Goal: Obtain resource: Obtain resource

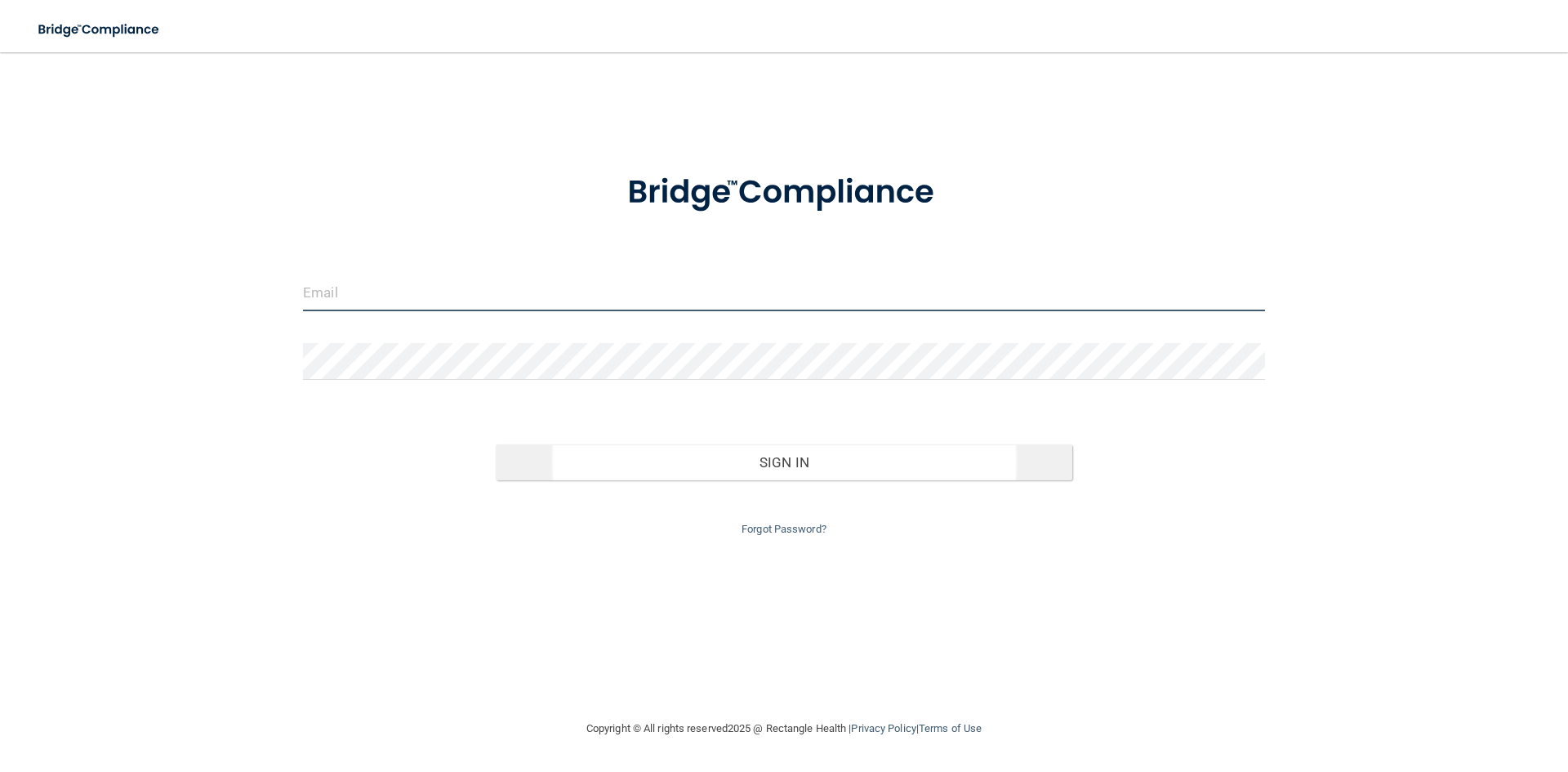
type input "[EMAIL_ADDRESS][DOMAIN_NAME]"
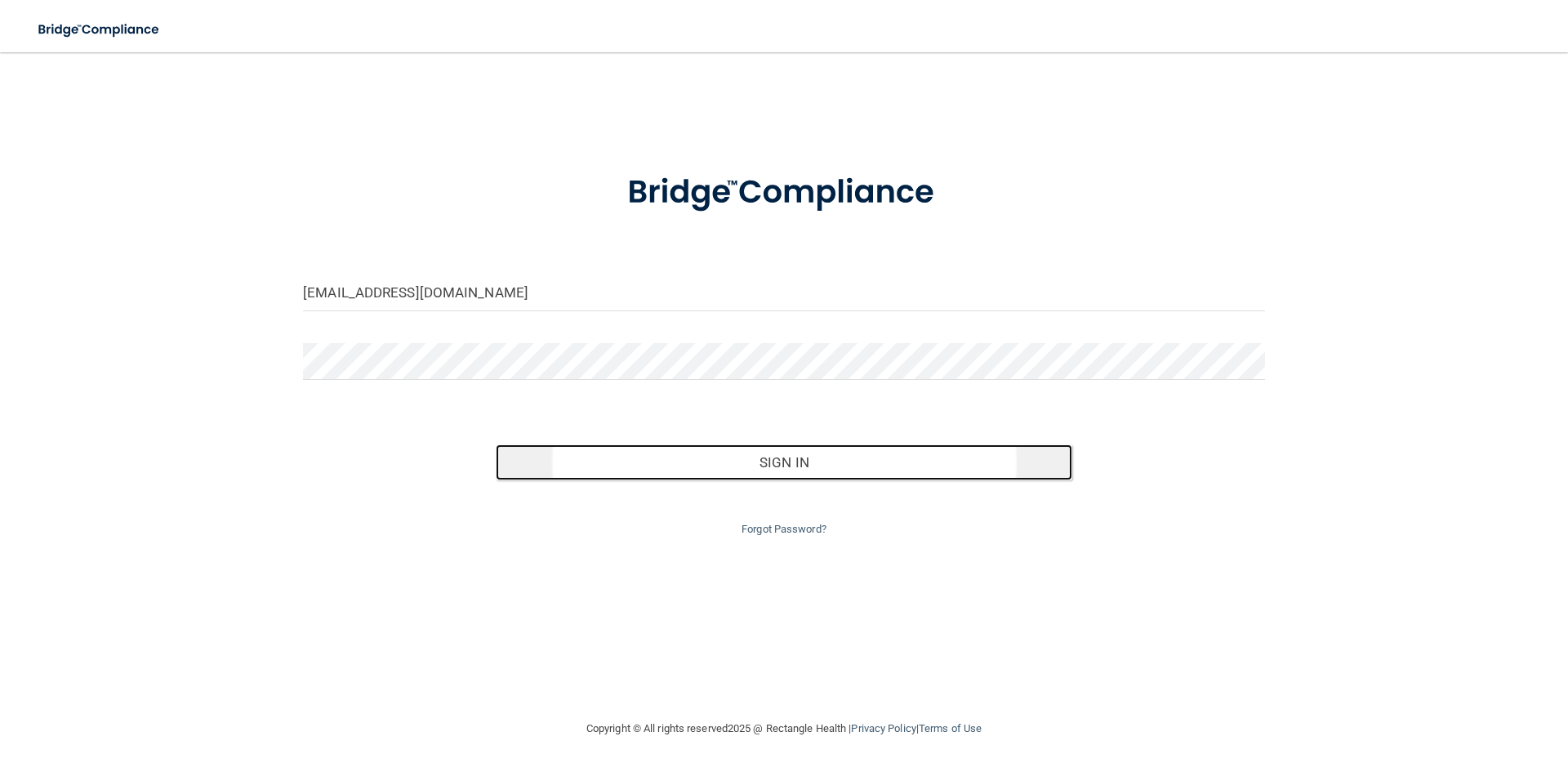
click at [781, 463] on button "Sign In" at bounding box center [784, 462] width 577 height 36
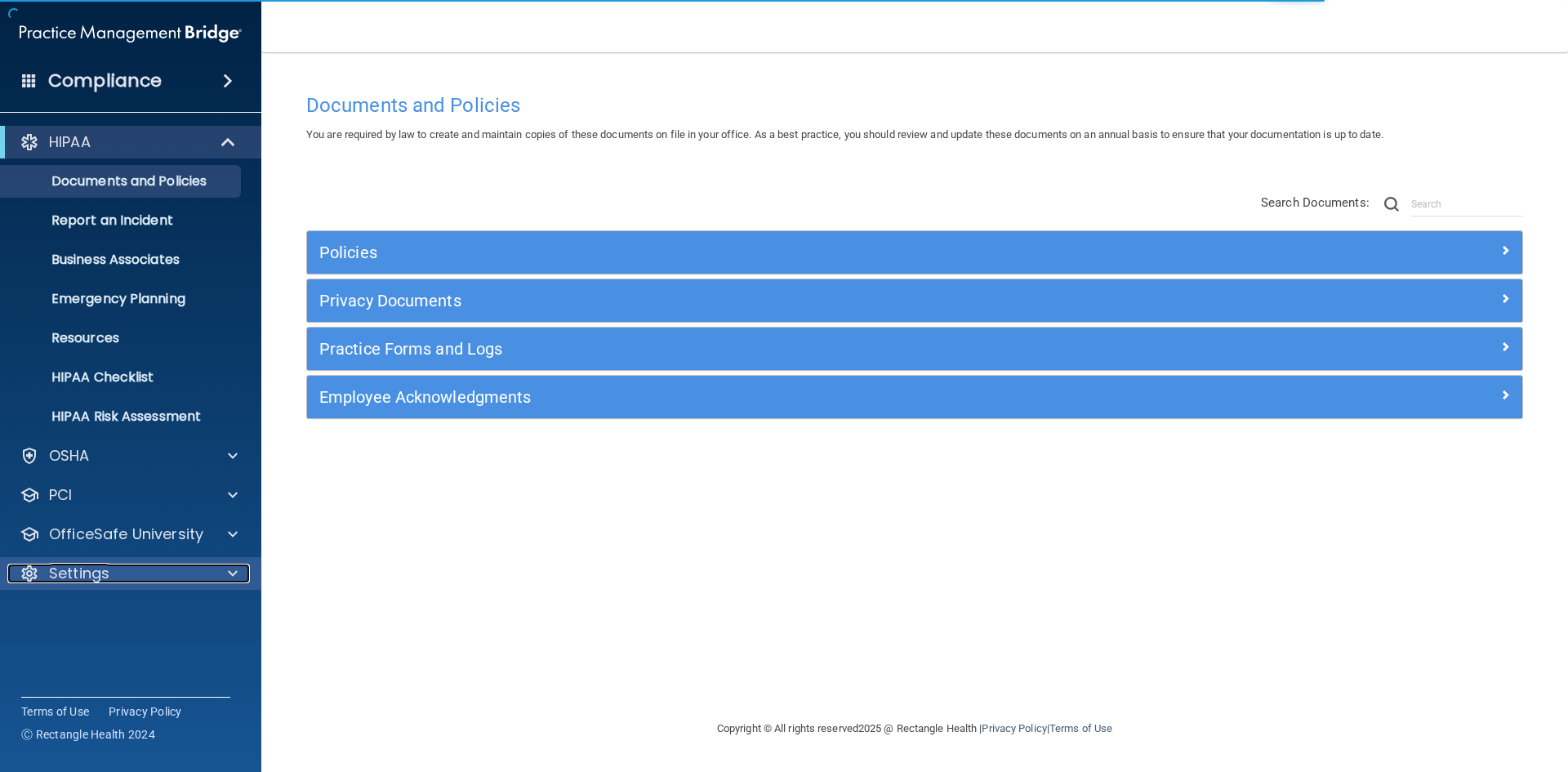
click at [108, 571] on p "Settings" at bounding box center [79, 573] width 60 height 19
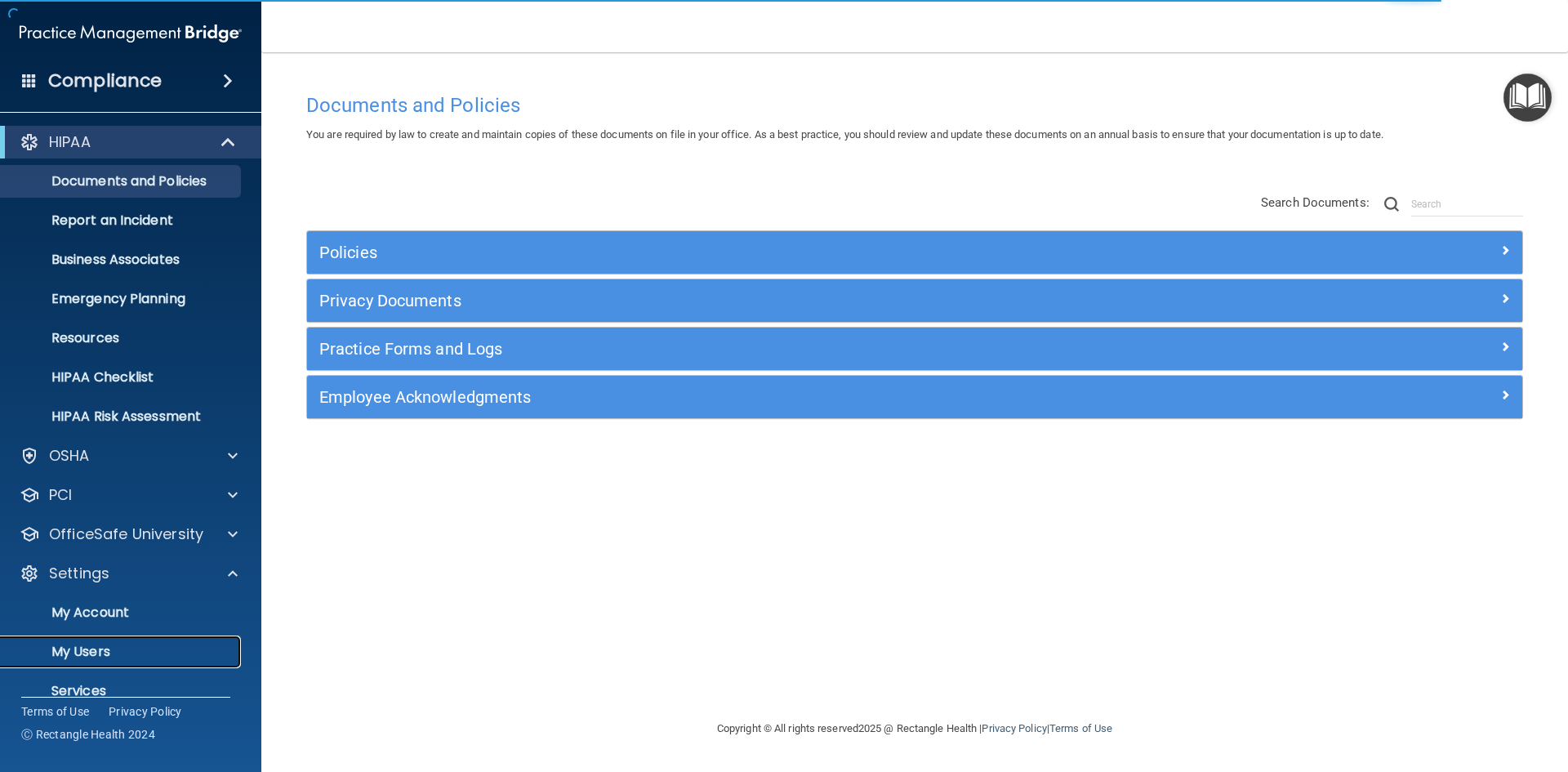
drag, startPoint x: 65, startPoint y: 649, endPoint x: 73, endPoint y: 647, distance: 8.2
click at [66, 649] on p "My Users" at bounding box center [122, 652] width 223 height 17
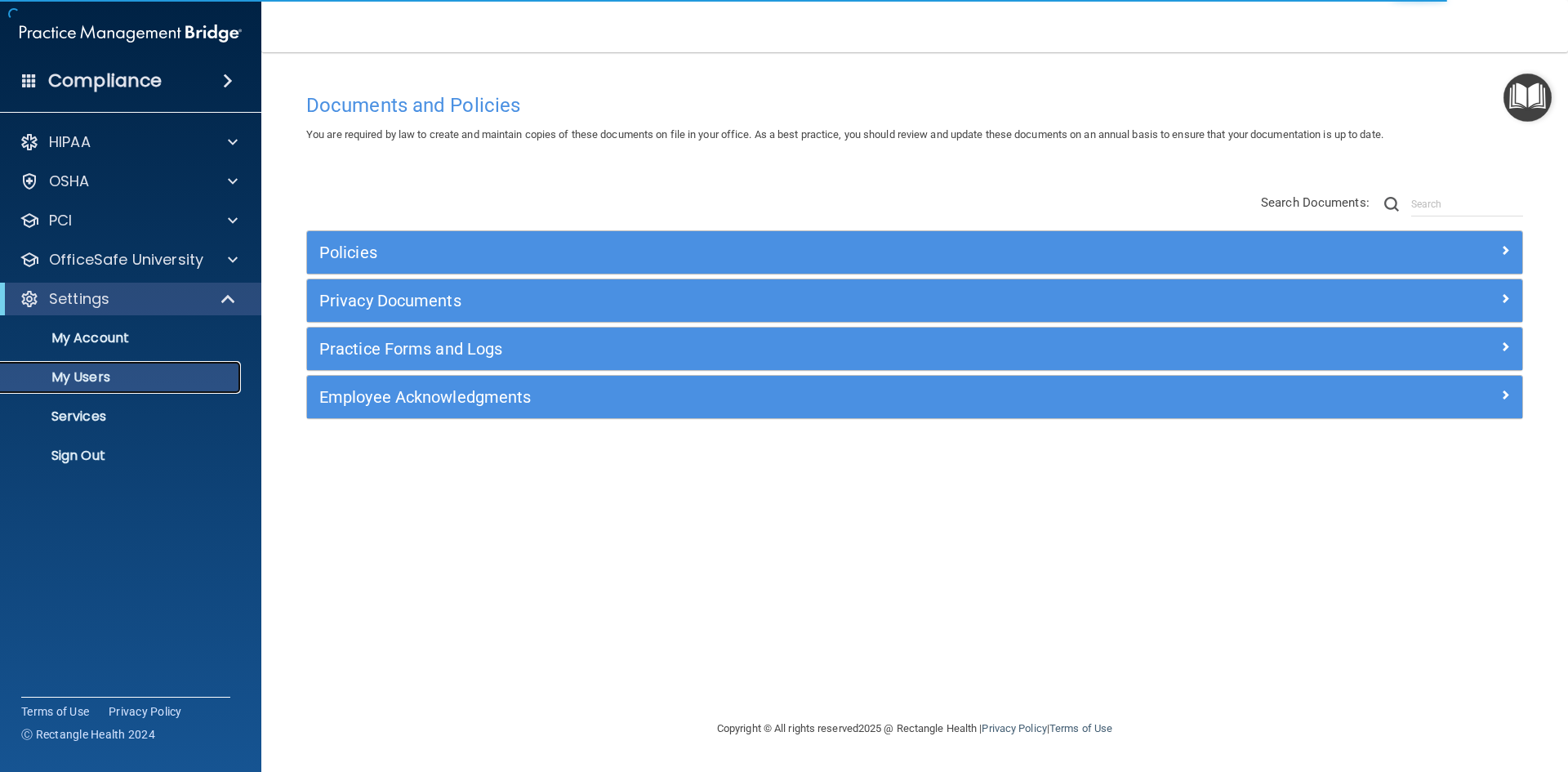
select select "20"
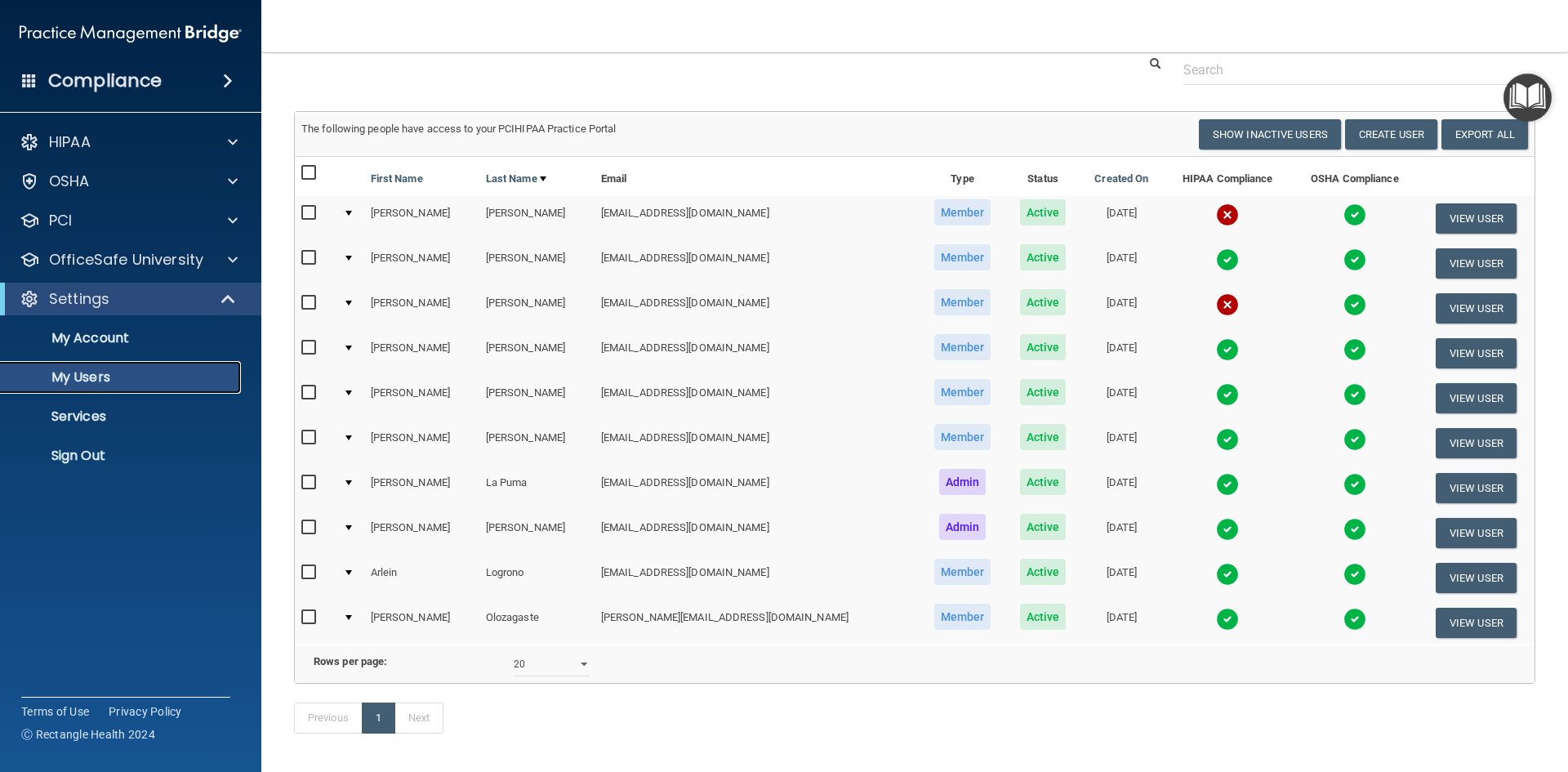
scroll to position [131, 0]
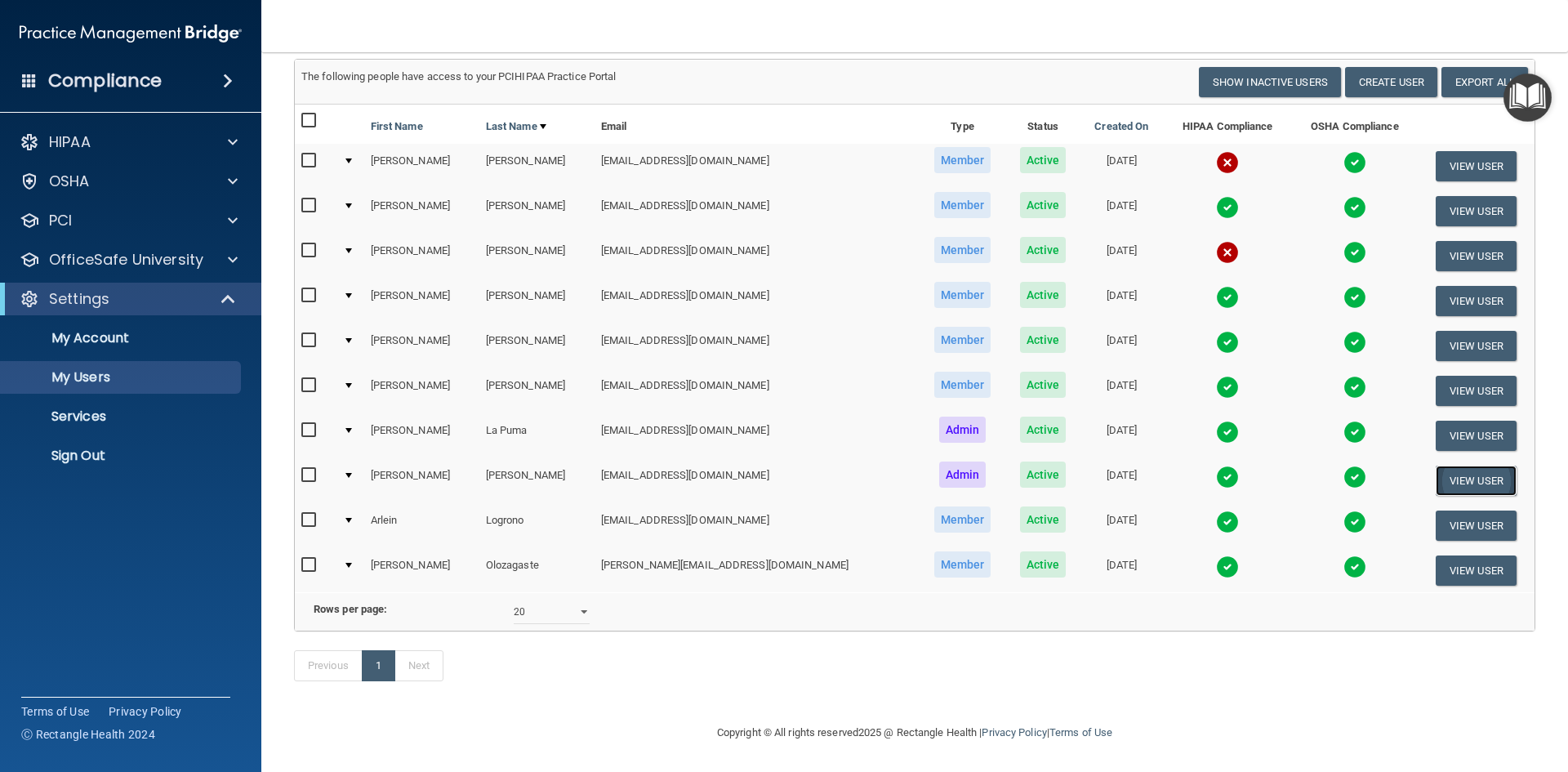
click at [1436, 466] on button "View User" at bounding box center [1476, 481] width 81 height 31
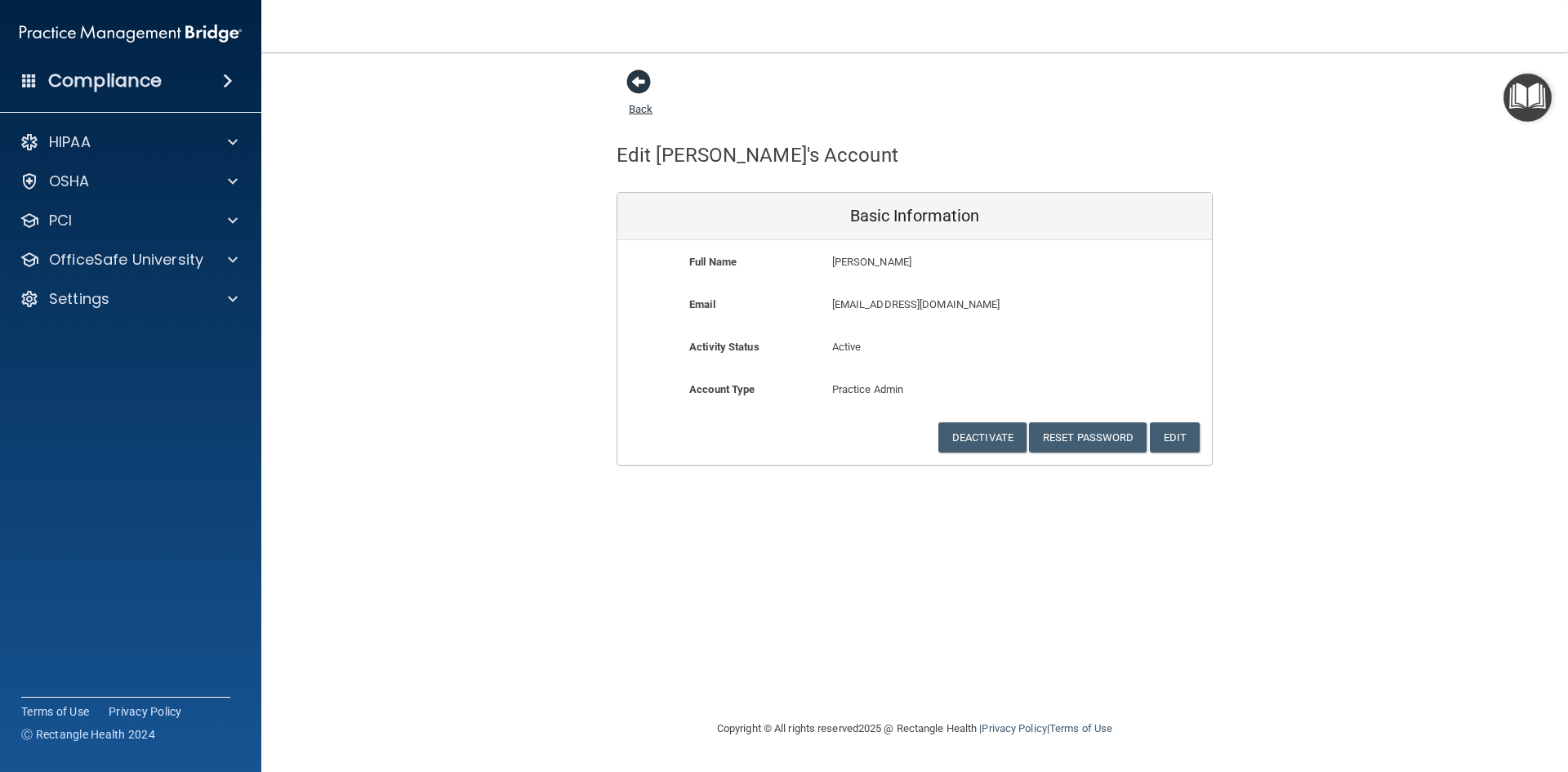
click at [644, 82] on span at bounding box center [638, 82] width 24 height 24
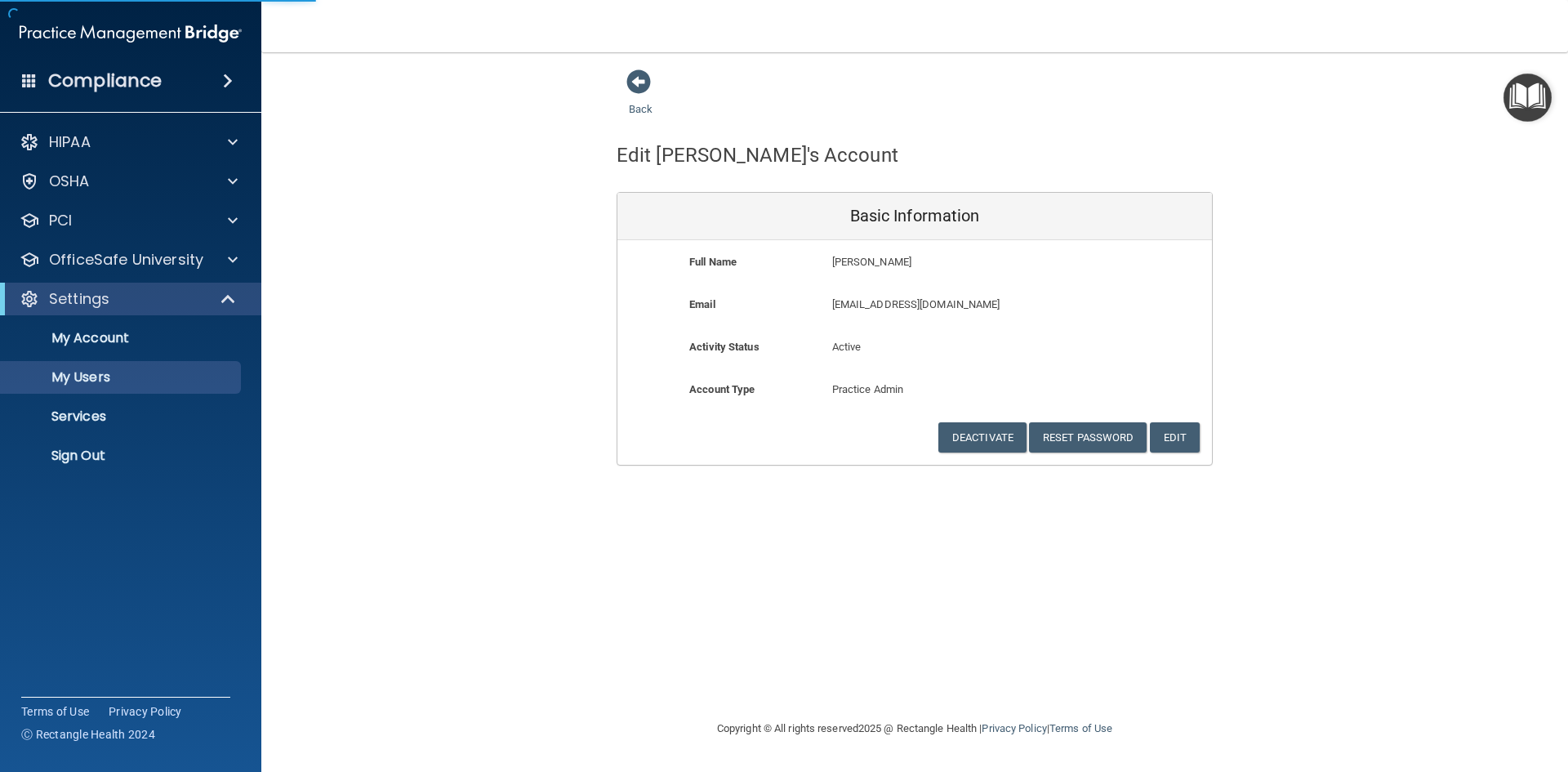
select select "20"
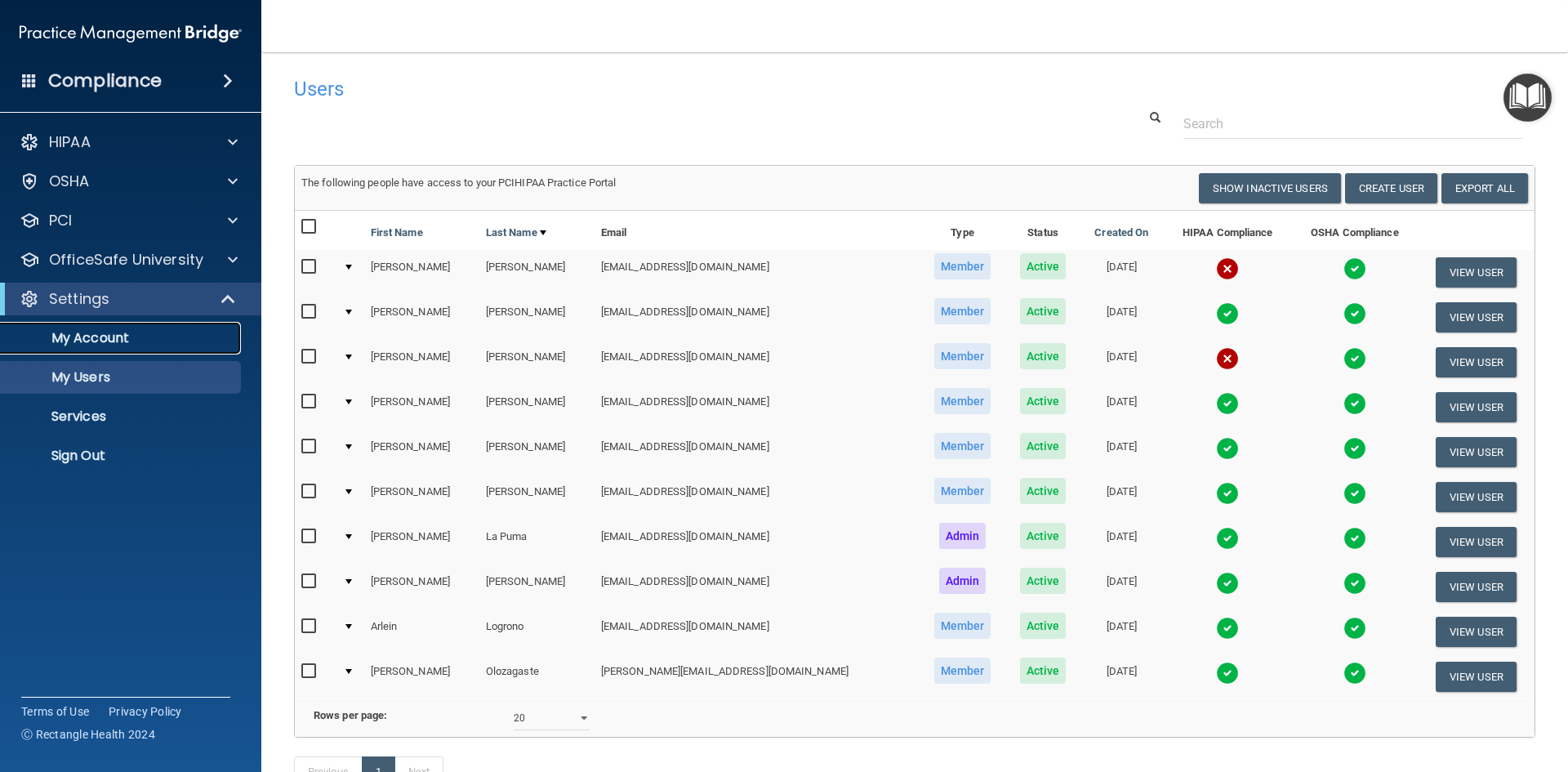
click at [95, 339] on p "My Account" at bounding box center [122, 339] width 223 height 17
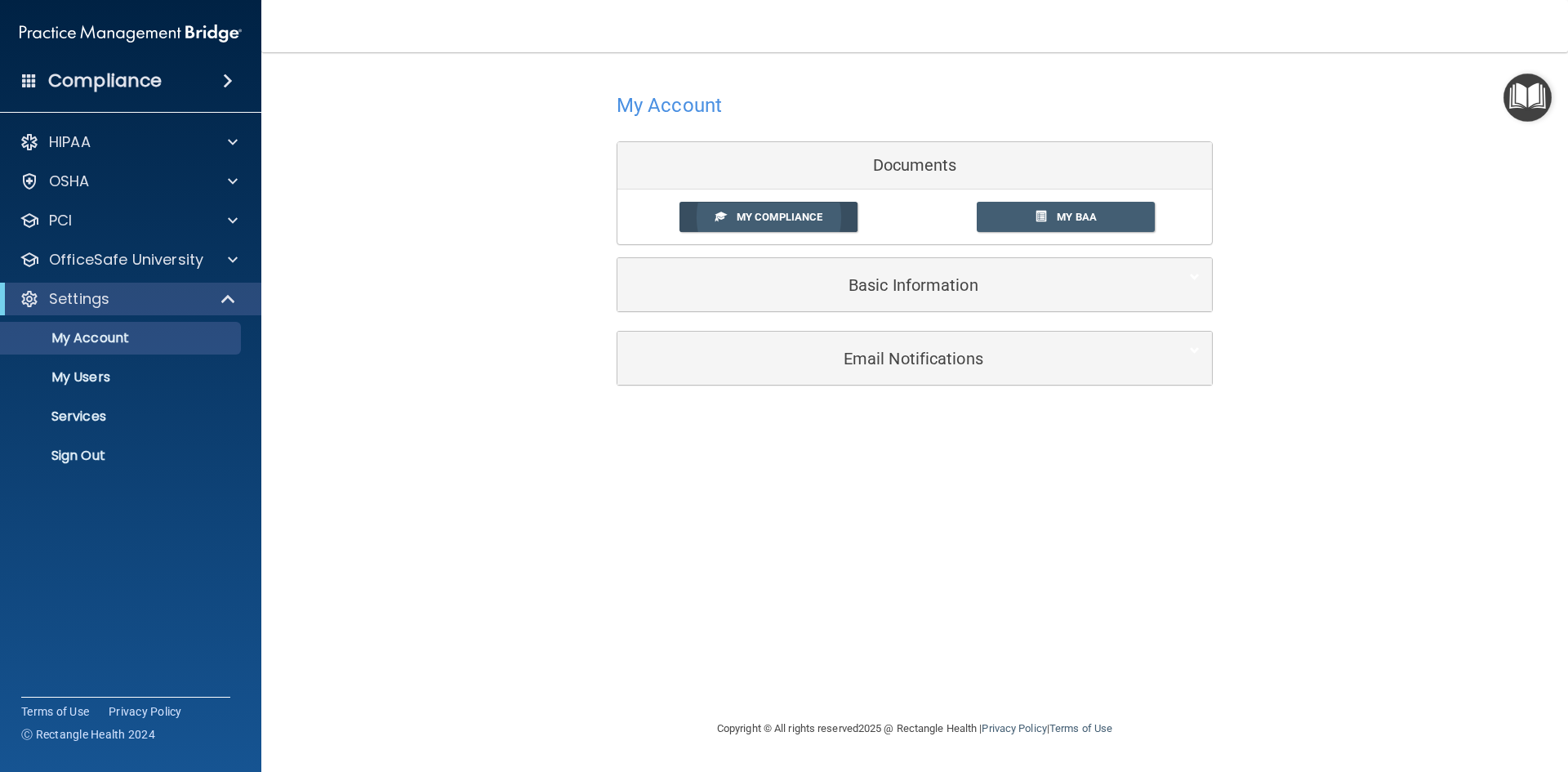
click at [790, 217] on span "My Compliance" at bounding box center [779, 216] width 85 height 12
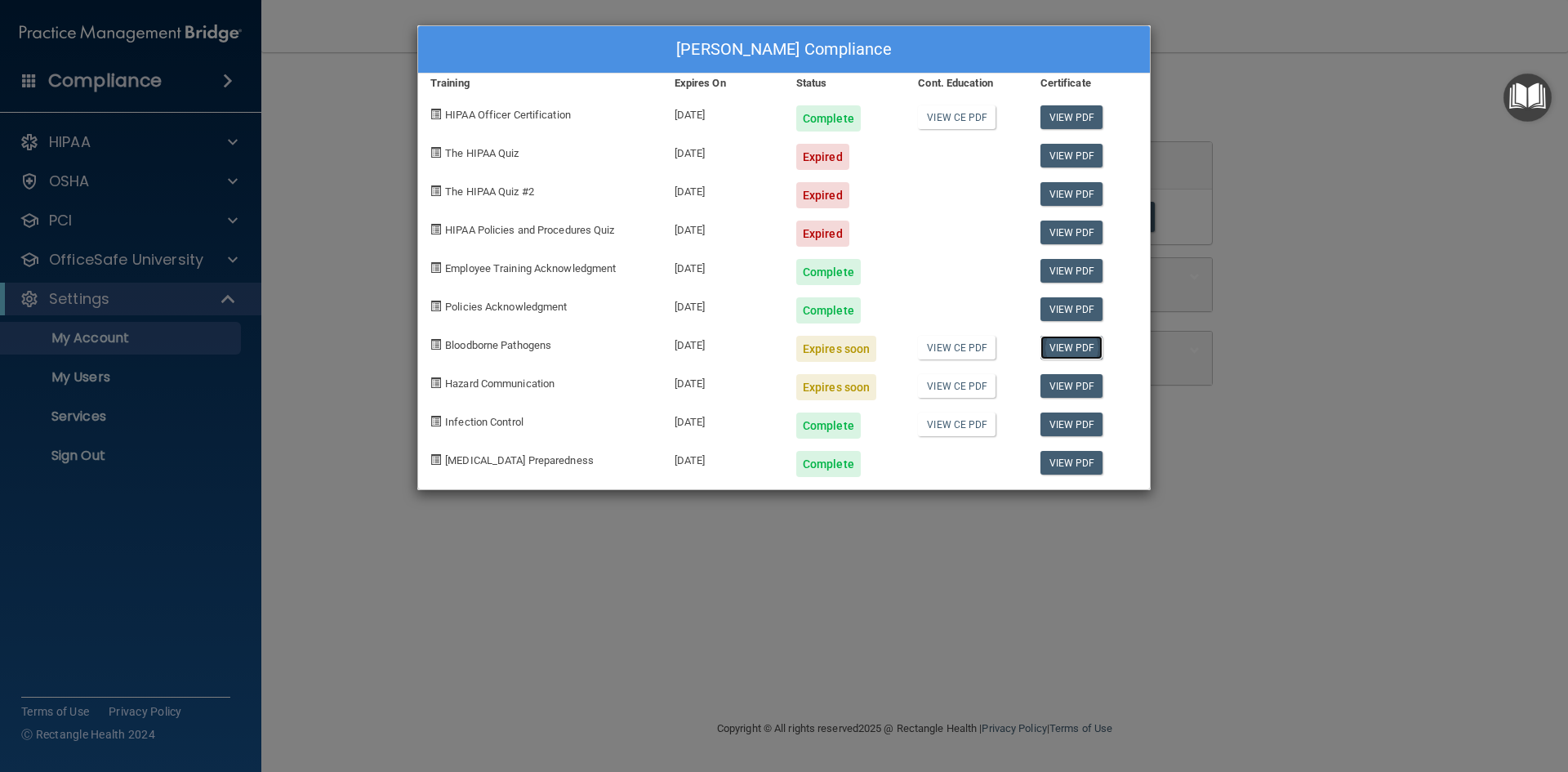
click at [1076, 351] on link "View PDF" at bounding box center [1073, 348] width 63 height 24
click at [950, 352] on link "View CE PDF" at bounding box center [958, 348] width 78 height 24
